Goal: Information Seeking & Learning: Learn about a topic

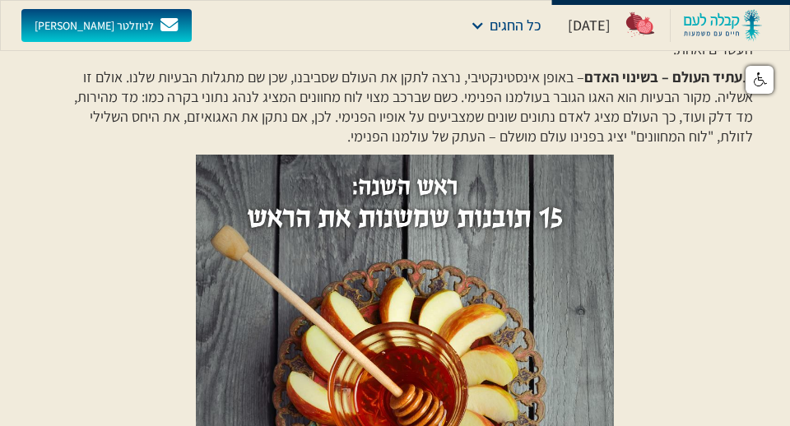
scroll to position [912, 0]
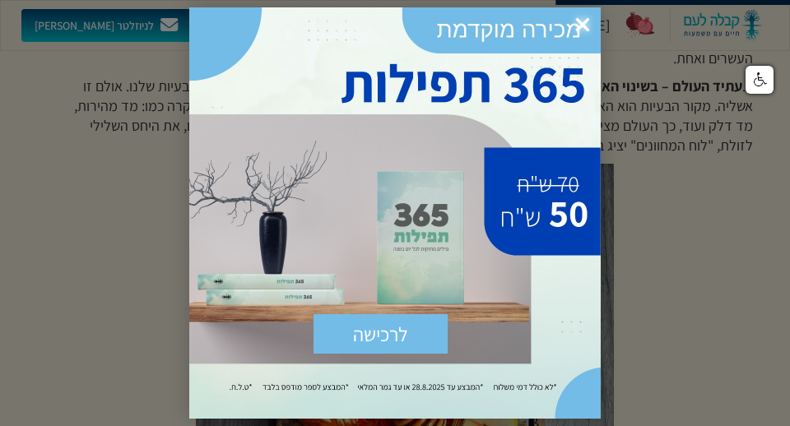
click at [587, 26] on span "×" at bounding box center [582, 25] width 36 height 36
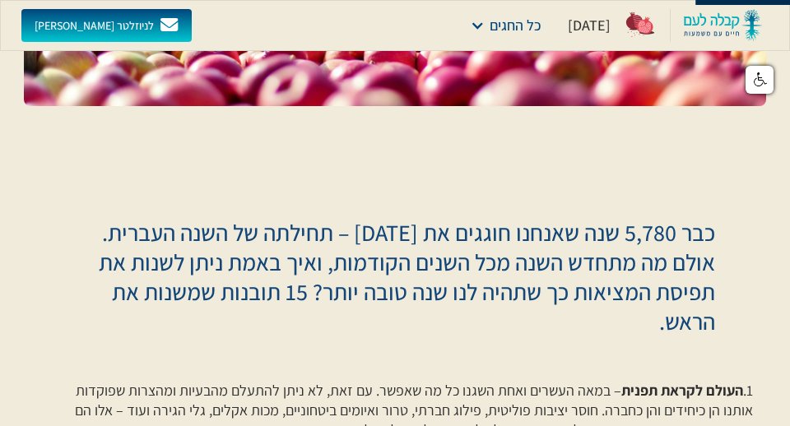
scroll to position [0, 0]
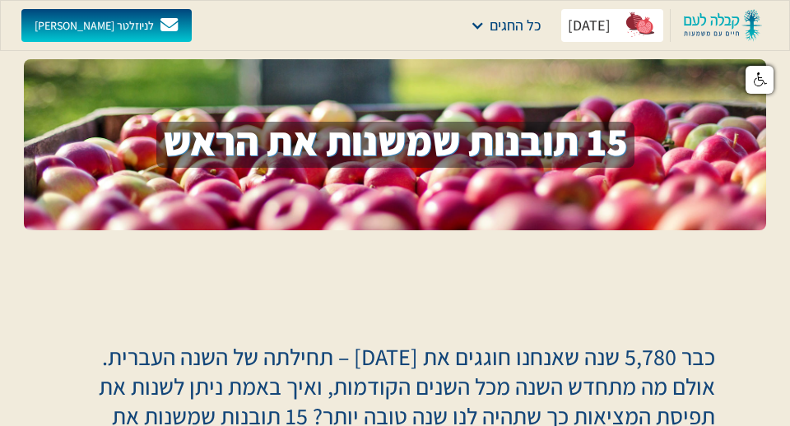
click at [587, 30] on div "[DATE]" at bounding box center [589, 26] width 43 height 20
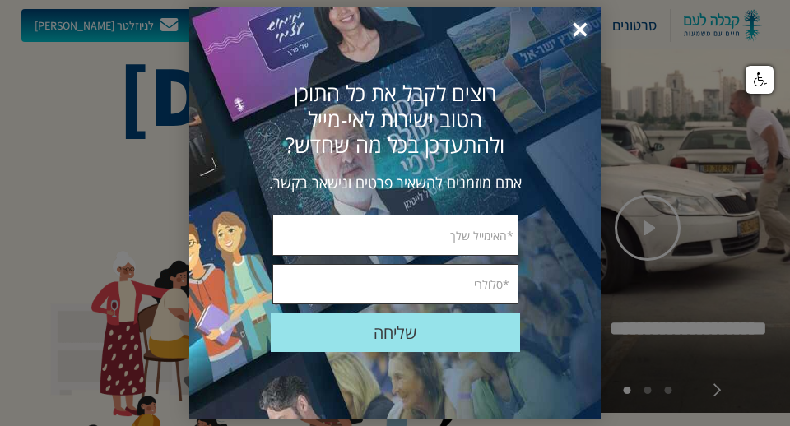
click at [583, 35] on span "×" at bounding box center [580, 30] width 36 height 36
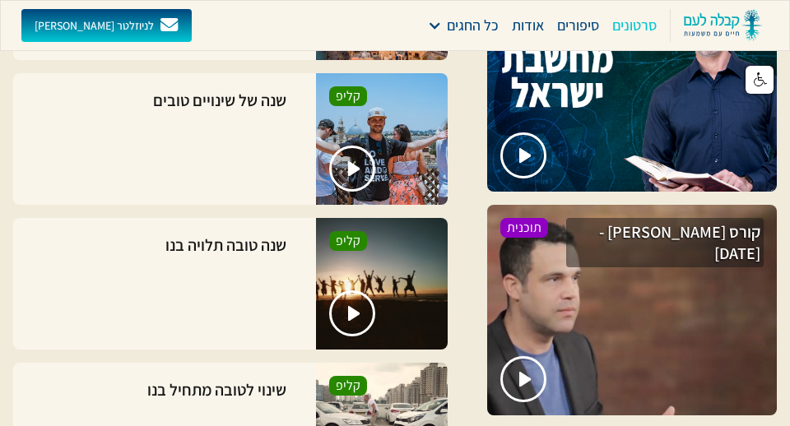
scroll to position [2203, 0]
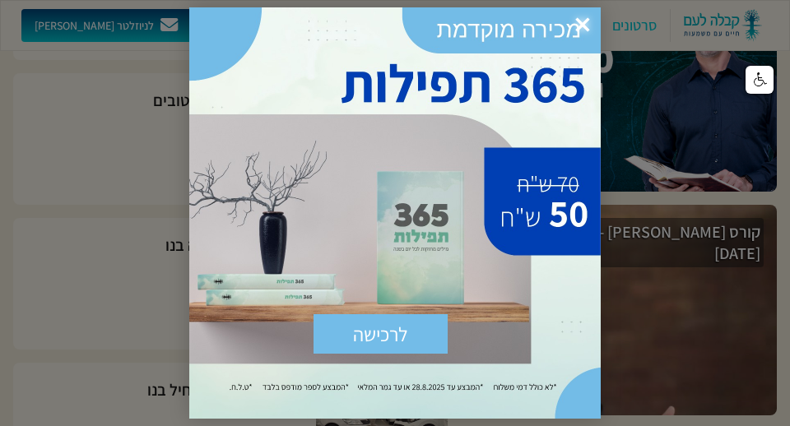
click at [581, 30] on span "×" at bounding box center [582, 25] width 36 height 36
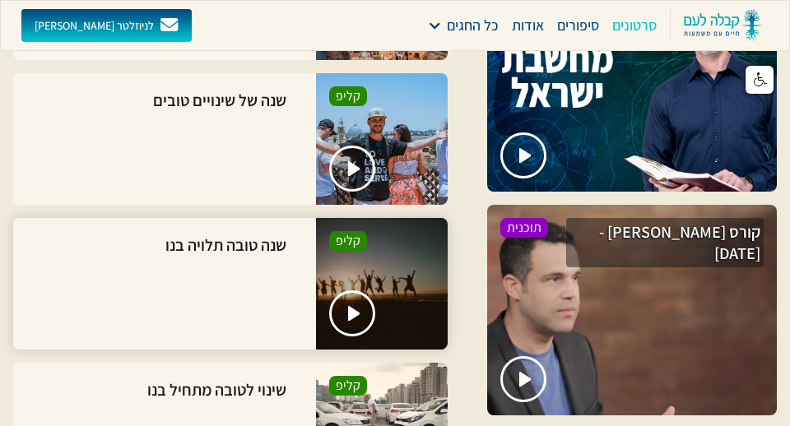
scroll to position [2209, 0]
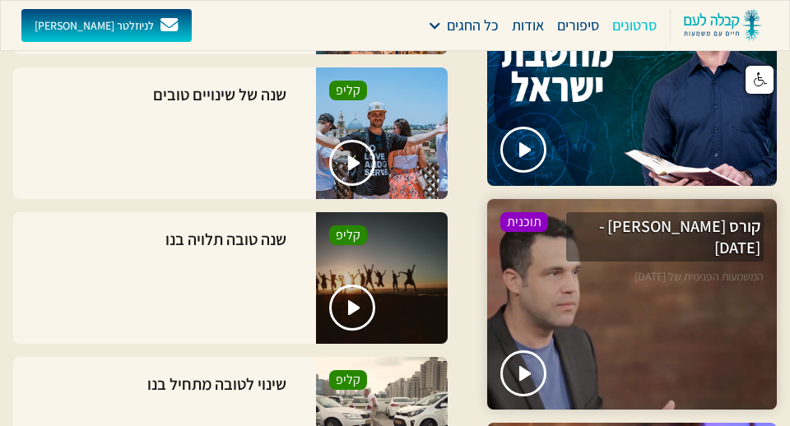
click at [590, 268] on p "המשמעות הפנימית של [DATE]" at bounding box center [664, 308] width 197 height 81
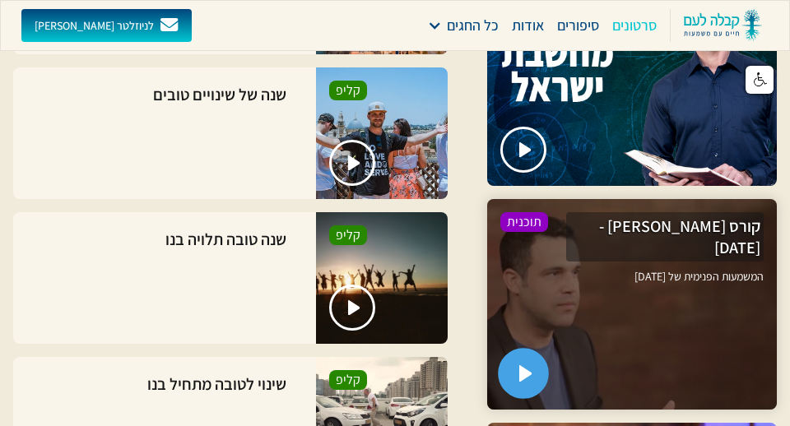
click at [521, 365] on img "open lightbox" at bounding box center [526, 373] width 14 height 16
